Goal: Book appointment/travel/reservation

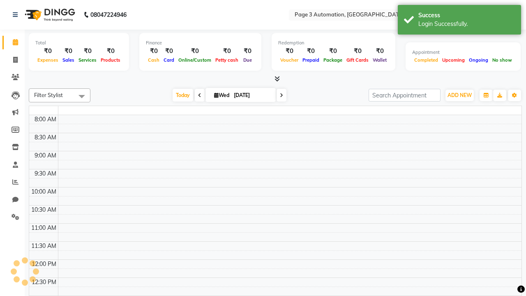
select select "en"
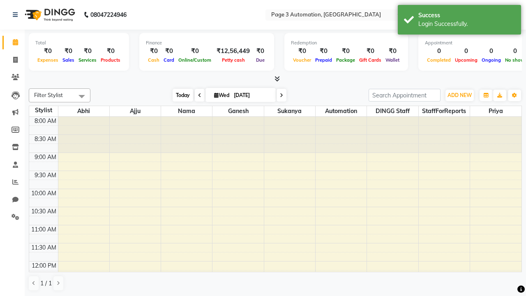
click at [179, 95] on span "Today" at bounding box center [183, 95] width 21 height 13
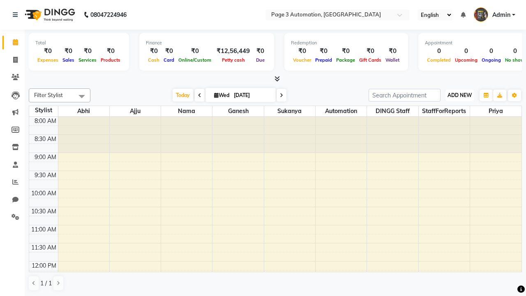
click at [460, 95] on span "ADD NEW" at bounding box center [460, 95] width 24 height 6
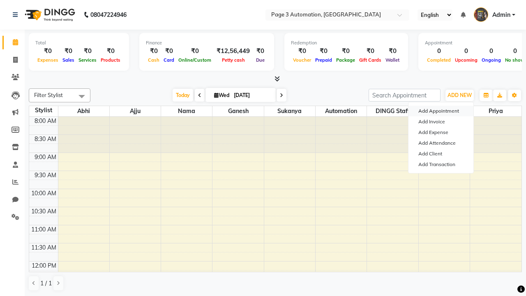
click at [441, 111] on button "Add Appointment" at bounding box center [441, 111] width 65 height 11
select select "tentative"
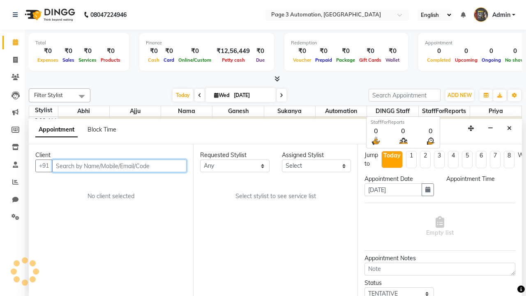
select select "540"
type input "8192346578"
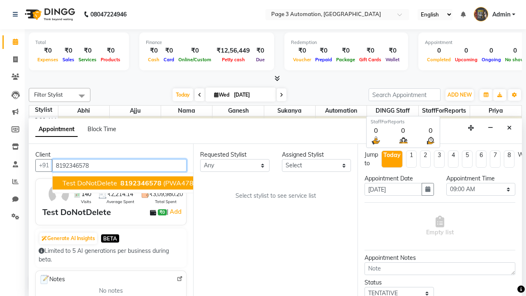
click at [120, 183] on span "8192346578" at bounding box center [140, 183] width 41 height 8
select select "711"
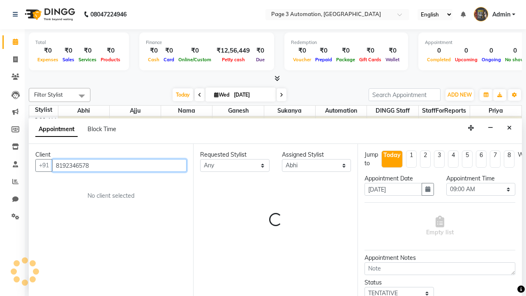
scroll to position [0, 0]
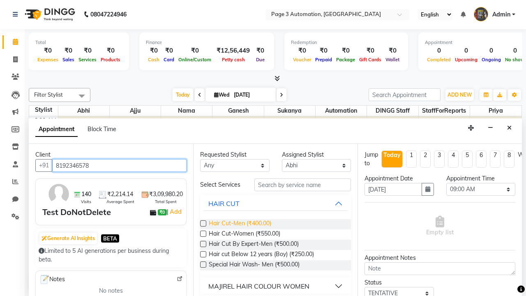
type input "8192346578"
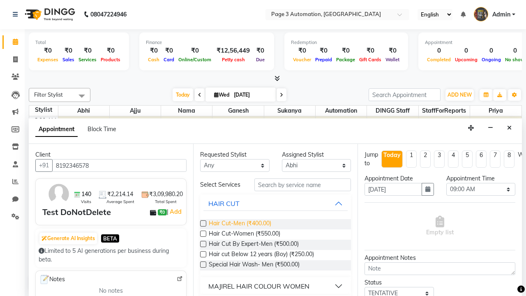
click at [240, 224] on span "Hair Cut-Men (₹400.00)" at bounding box center [240, 224] width 63 height 10
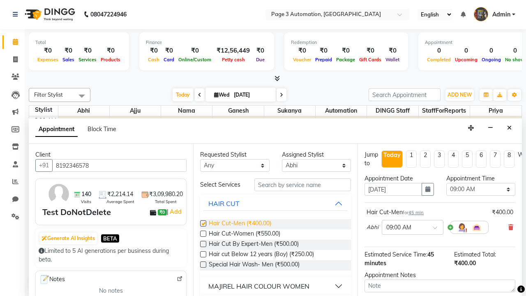
checkbox input "false"
click at [244, 234] on span "Hair Cut-Women (₹550.00)" at bounding box center [245, 234] width 72 height 10
checkbox input "true"
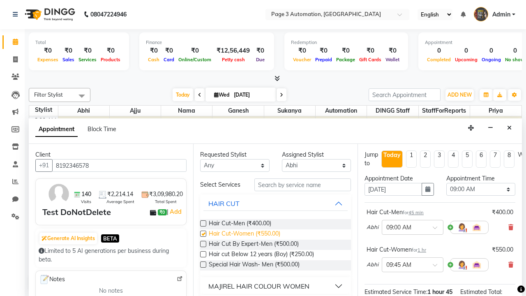
select select "630"
checkbox input "false"
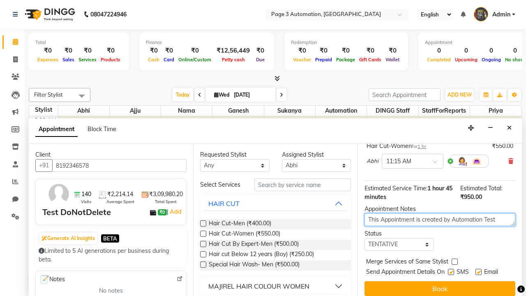
type textarea "This Appointment is created by Automation Test"
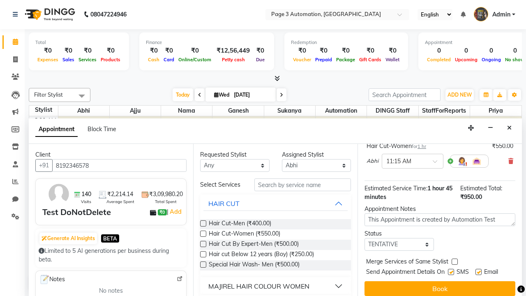
click at [451, 272] on label at bounding box center [451, 272] width 6 height 6
click at [451, 272] on input "checkbox" at bounding box center [450, 272] width 5 height 5
checkbox input "false"
click at [479, 272] on label at bounding box center [479, 272] width 6 height 6
click at [479, 272] on input "checkbox" at bounding box center [478, 272] width 5 height 5
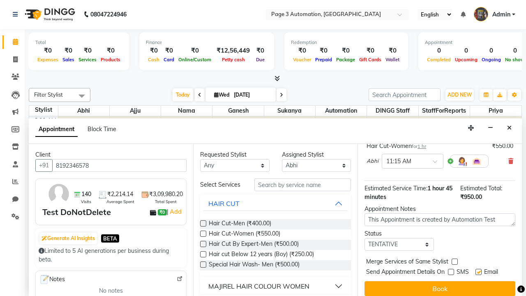
checkbox input "false"
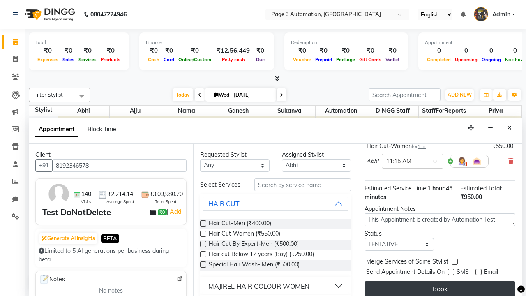
click at [440, 289] on button "Book" at bounding box center [440, 288] width 151 height 15
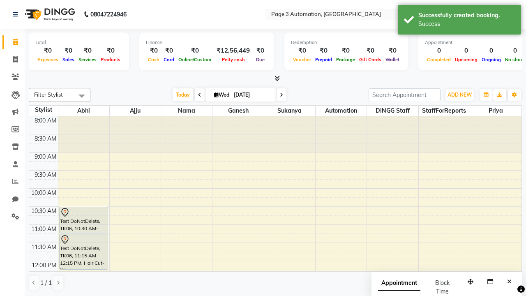
scroll to position [0, 0]
click at [460, 21] on div "Success" at bounding box center [467, 24] width 97 height 9
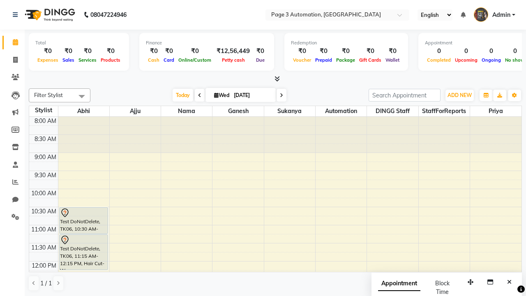
click at [82, 96] on span at bounding box center [82, 96] width 16 height 16
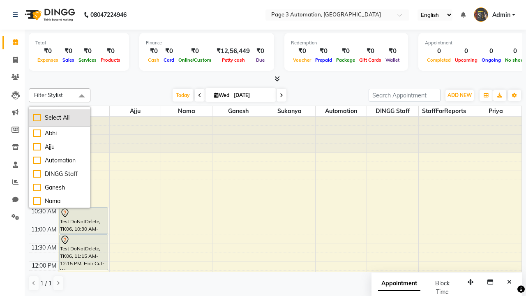
click at [60, 118] on div "Select All" at bounding box center [59, 117] width 53 height 9
checkbox input "true"
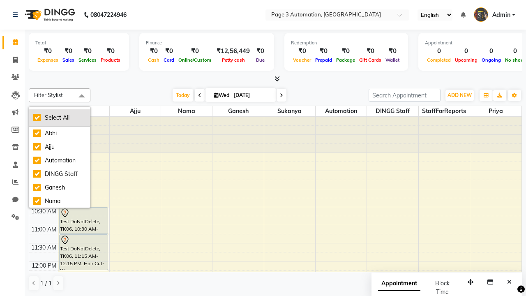
checkbox input "true"
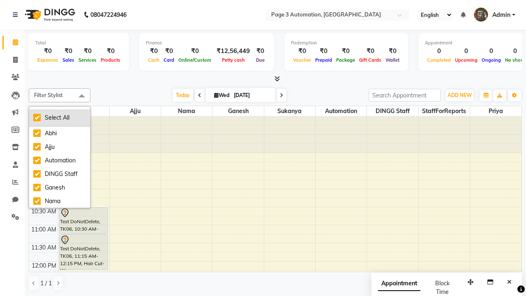
checkbox input "true"
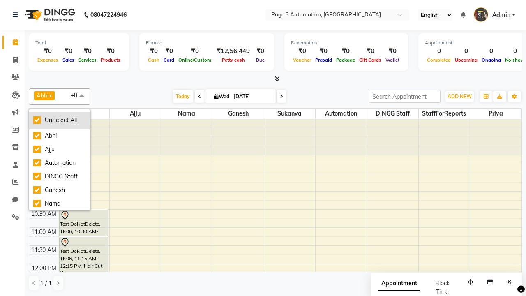
click at [60, 120] on div "UnSelect All" at bounding box center [59, 120] width 53 height 9
checkbox input "false"
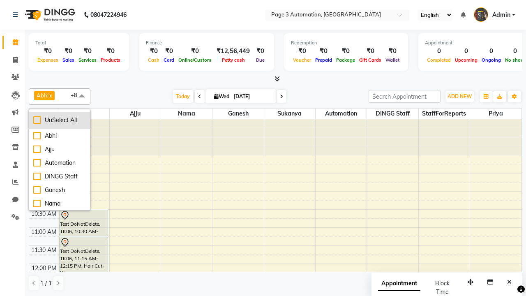
checkbox input "false"
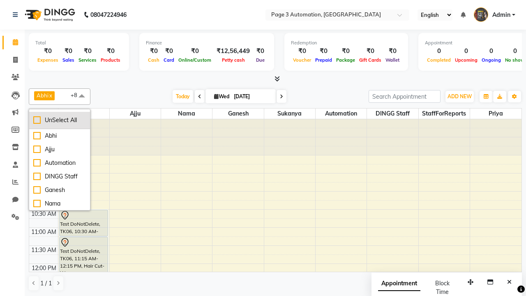
checkbox input "false"
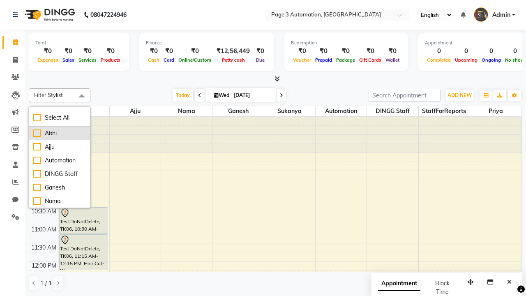
click at [60, 133] on div "Abhi" at bounding box center [59, 133] width 53 height 9
checkbox input "true"
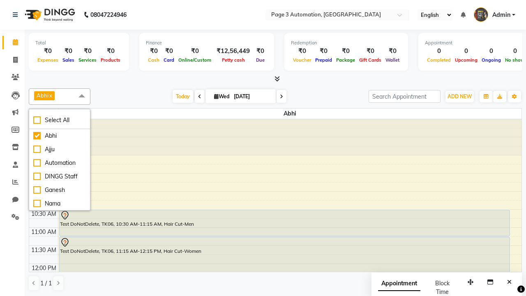
click at [82, 96] on span at bounding box center [82, 96] width 16 height 16
click at [285, 223] on div "Test DoNotDelete, TK06, 10:30 AM-11:15 AM, Hair Cut-Men" at bounding box center [285, 223] width 450 height 26
select select "7"
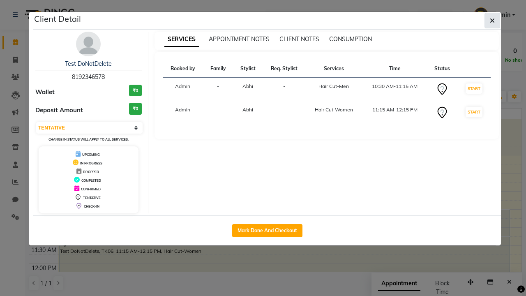
click at [493, 21] on icon "button" at bounding box center [492, 20] width 5 height 7
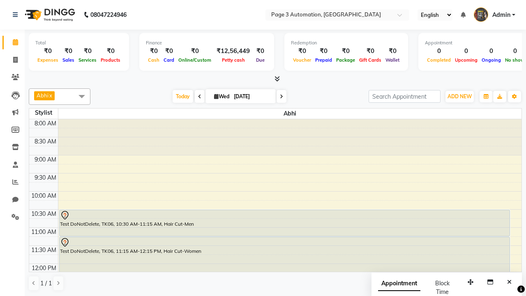
click at [285, 254] on div "Test DoNotDelete, TK06, 11:15 AM-12:15 PM, Hair Cut-Women" at bounding box center [285, 254] width 450 height 35
select select "7"
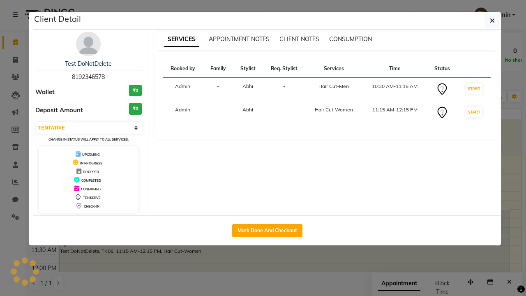
scroll to position [0, 0]
click at [493, 21] on icon "button" at bounding box center [492, 20] width 5 height 7
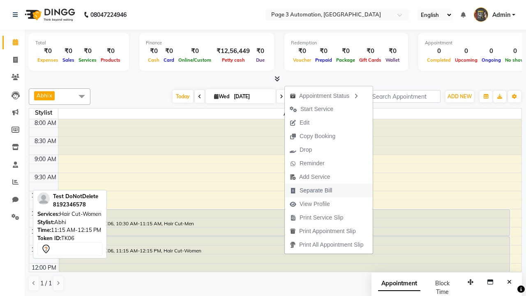
click at [330, 190] on span "Separate Bill" at bounding box center [316, 190] width 32 height 9
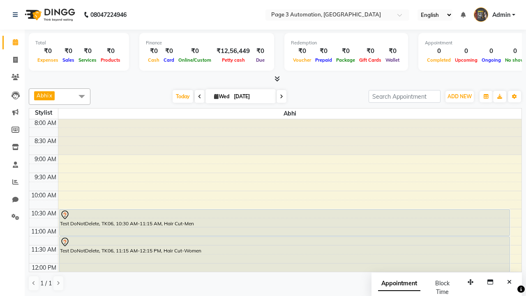
click at [82, 96] on span at bounding box center [82, 96] width 16 height 16
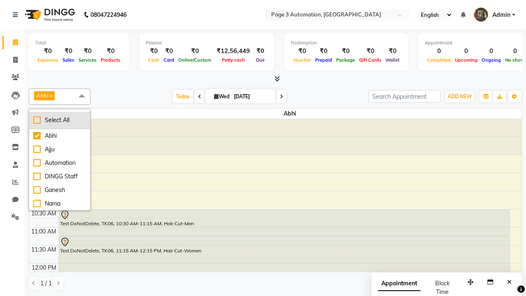
click at [60, 120] on div "Select All" at bounding box center [59, 120] width 53 height 9
checkbox input "true"
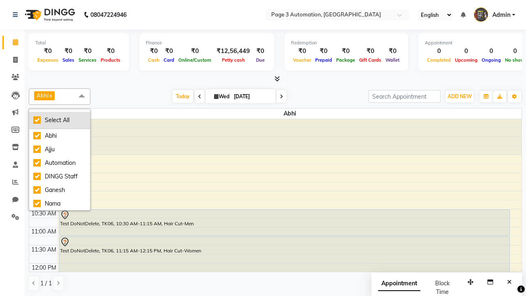
checkbox input "true"
